Goal: Task Accomplishment & Management: Manage account settings

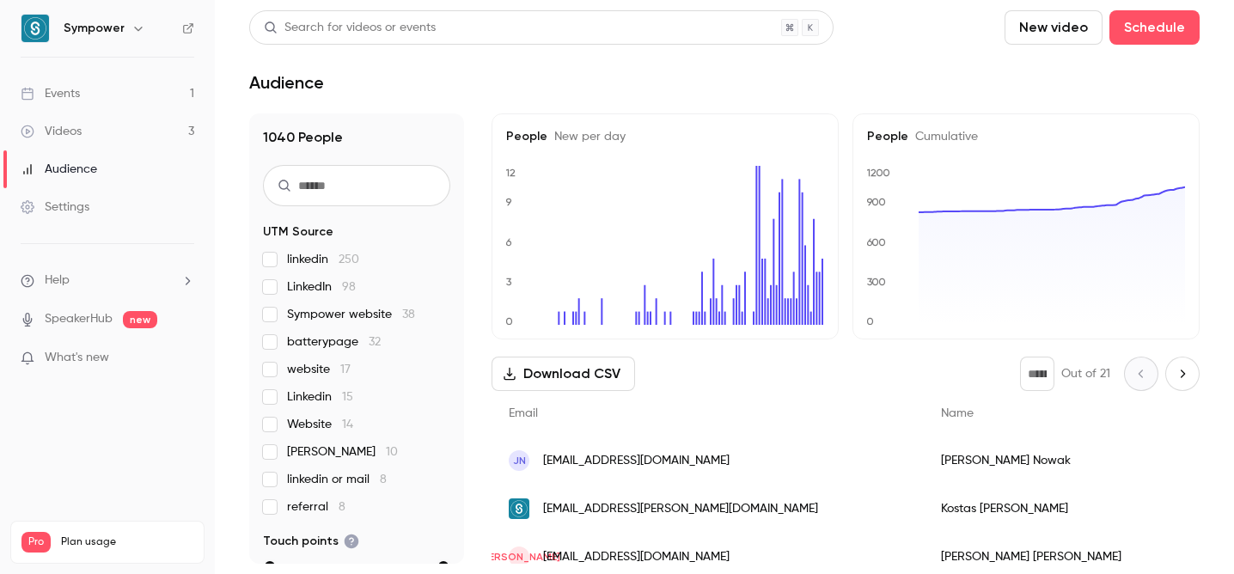
click at [134, 84] on link "Events 1" at bounding box center [107, 94] width 215 height 38
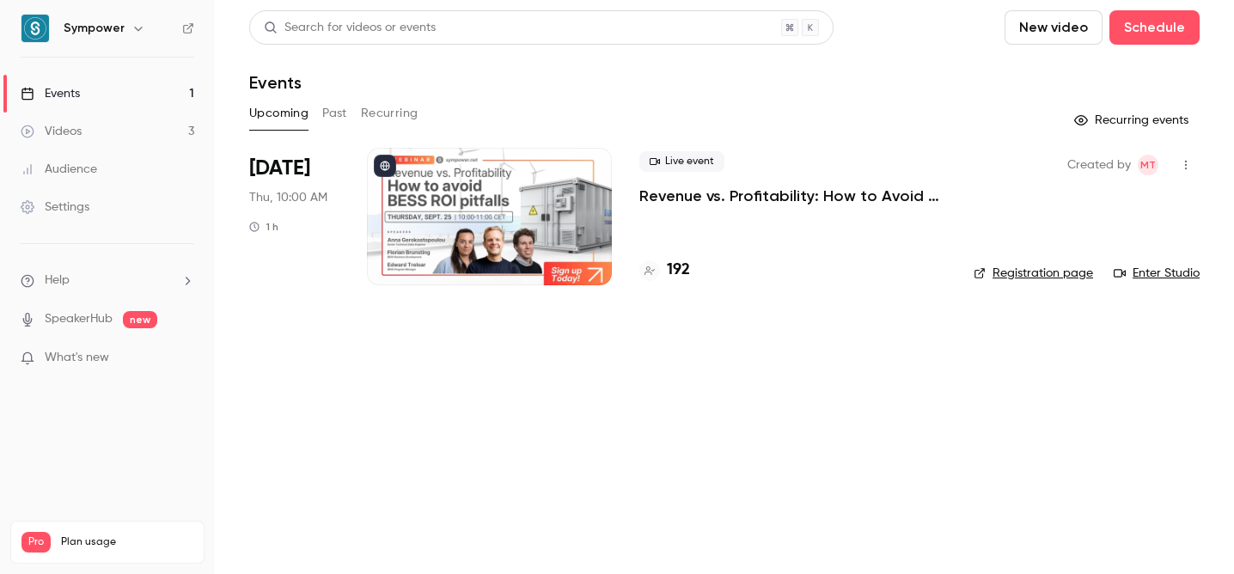
click at [710, 203] on p "Revenue vs. Profitability: How to Avoid [PERSON_NAME] ROI Pitfalls" at bounding box center [792, 196] width 307 height 21
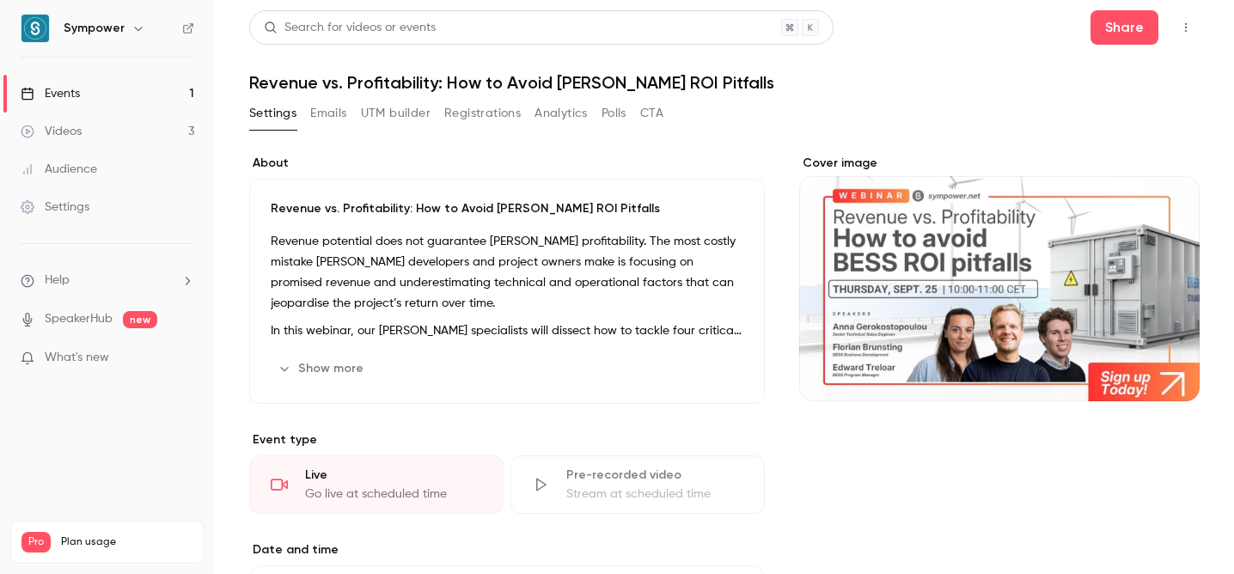
click at [109, 95] on link "Events 1" at bounding box center [107, 94] width 215 height 38
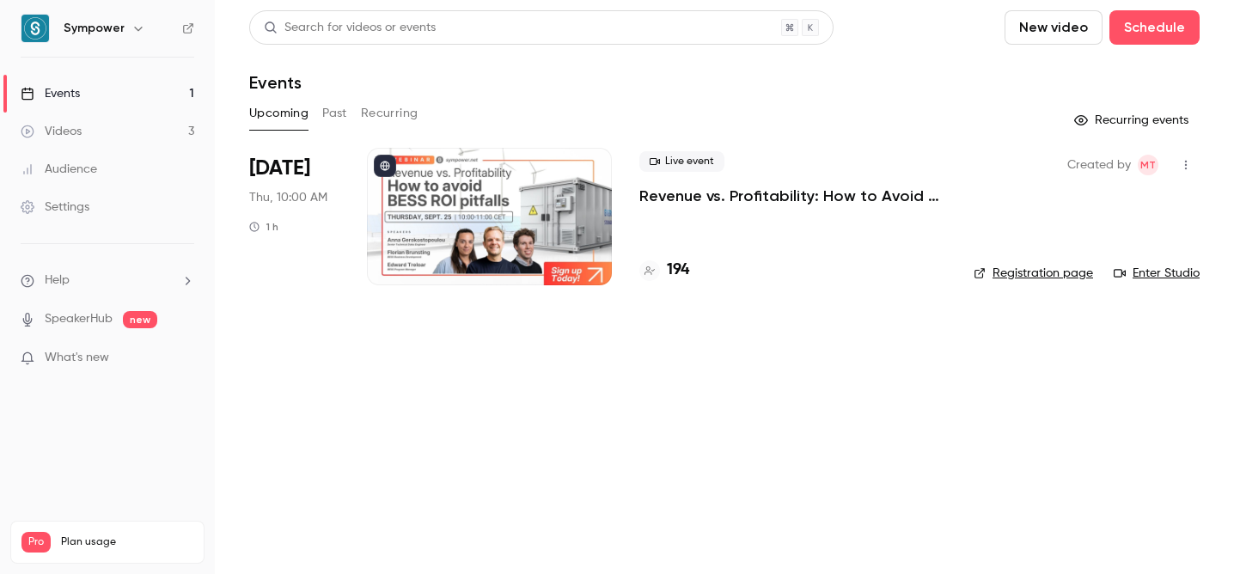
click at [826, 203] on p "Revenue vs. Profitability: How to Avoid [PERSON_NAME] ROI Pitfalls" at bounding box center [792, 196] width 307 height 21
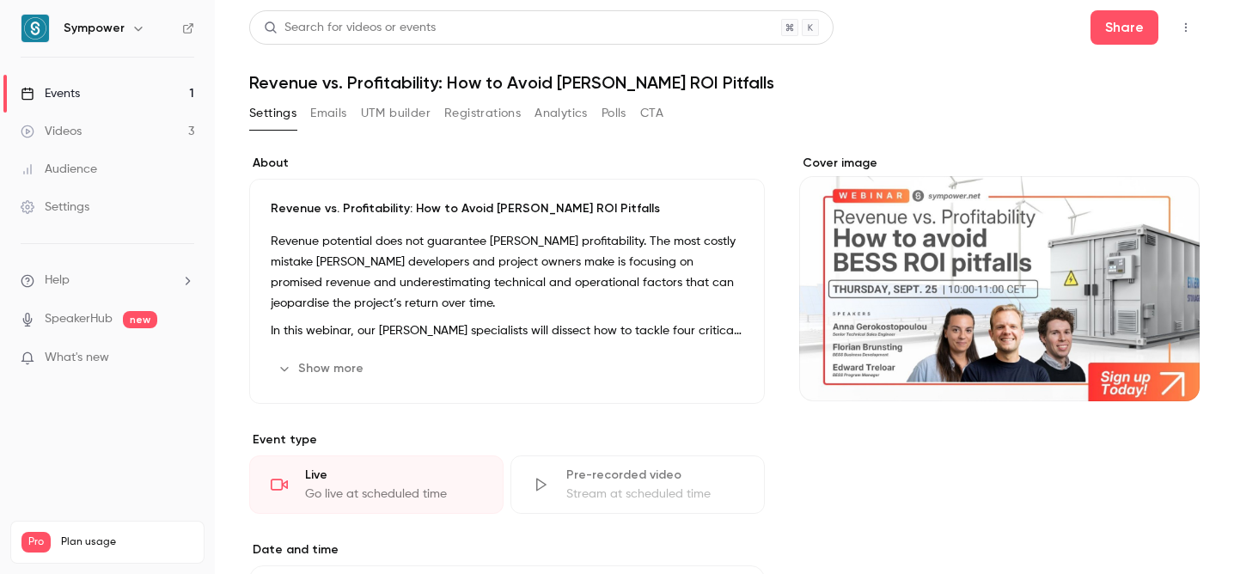
click at [464, 118] on button "Registrations" at bounding box center [482, 113] width 76 height 27
